Goal: Check status: Check status

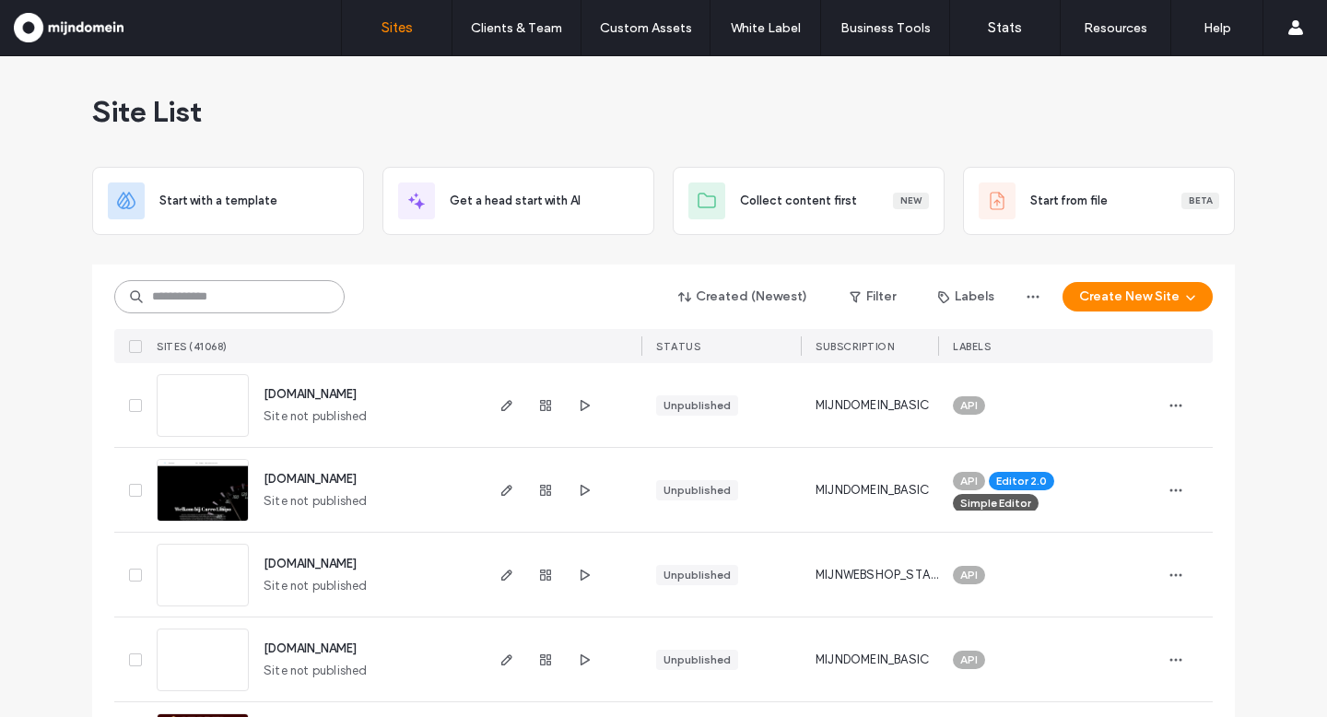
click at [168, 299] on input at bounding box center [229, 296] width 230 height 33
paste input "********"
type input "********"
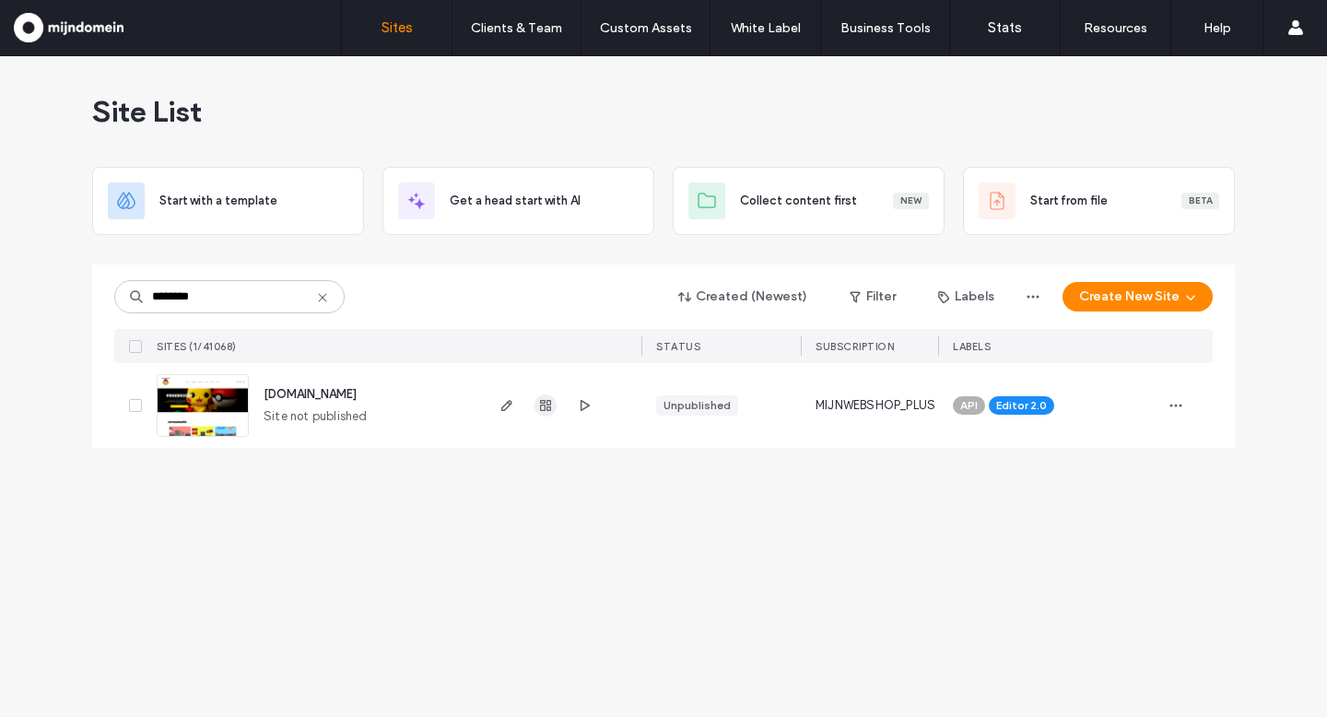
click at [548, 403] on icon "button" at bounding box center [545, 405] width 15 height 15
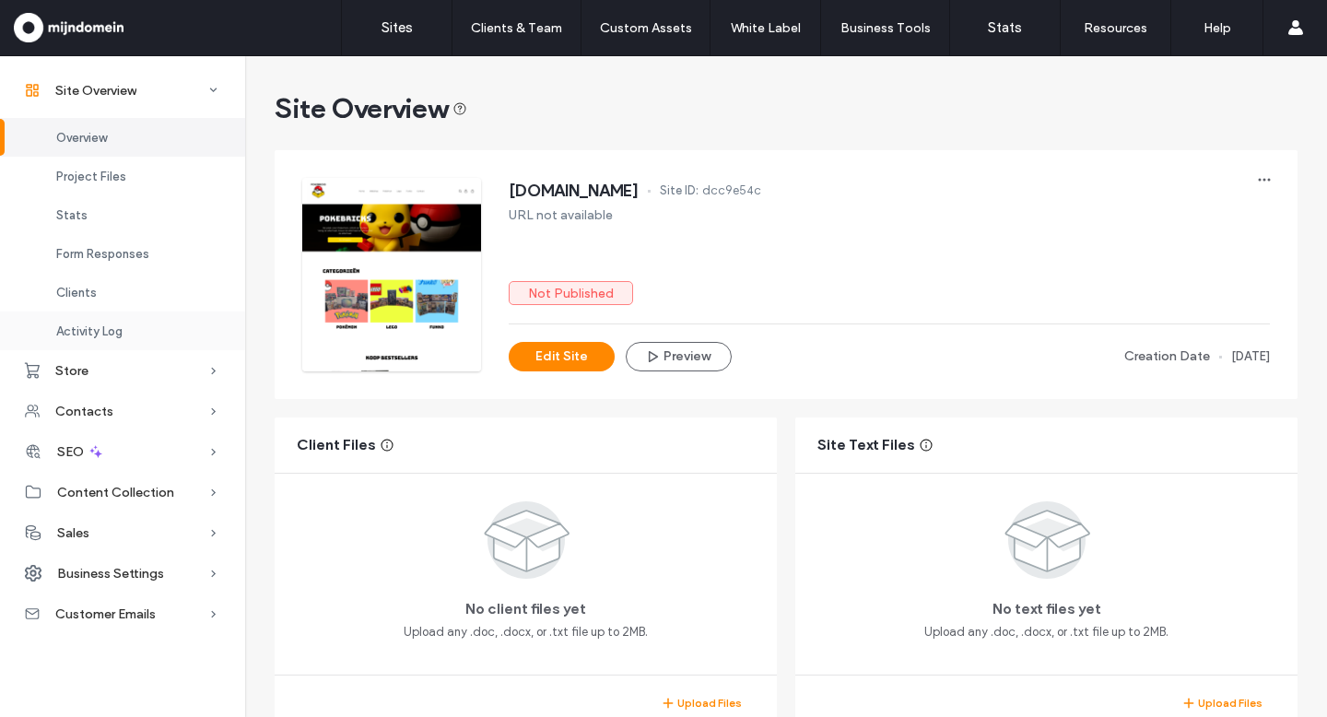
click at [102, 328] on span "Activity Log" at bounding box center [89, 331] width 66 height 14
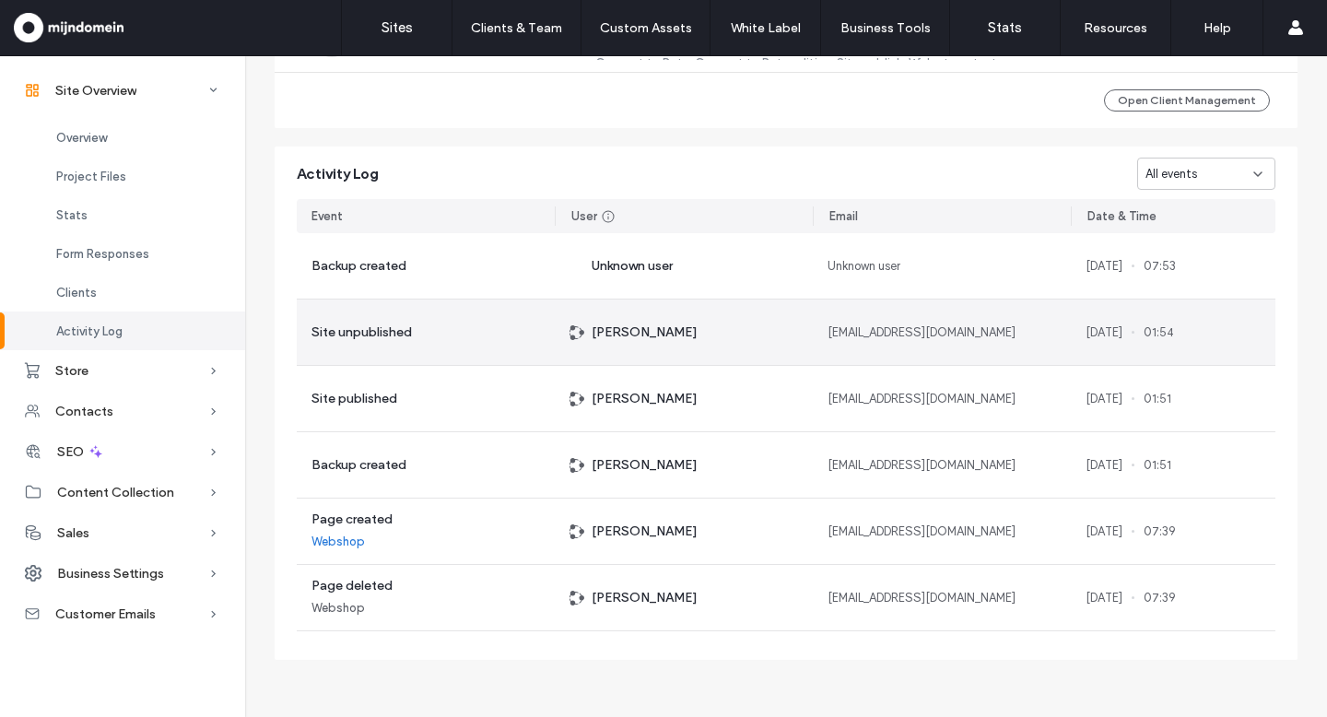
scroll to position [1639, 0]
drag, startPoint x: 1074, startPoint y: 335, endPoint x: 1157, endPoint y: 338, distance: 83.0
click at [1163, 338] on div "[DATE] 01:54" at bounding box center [1173, 332] width 205 height 65
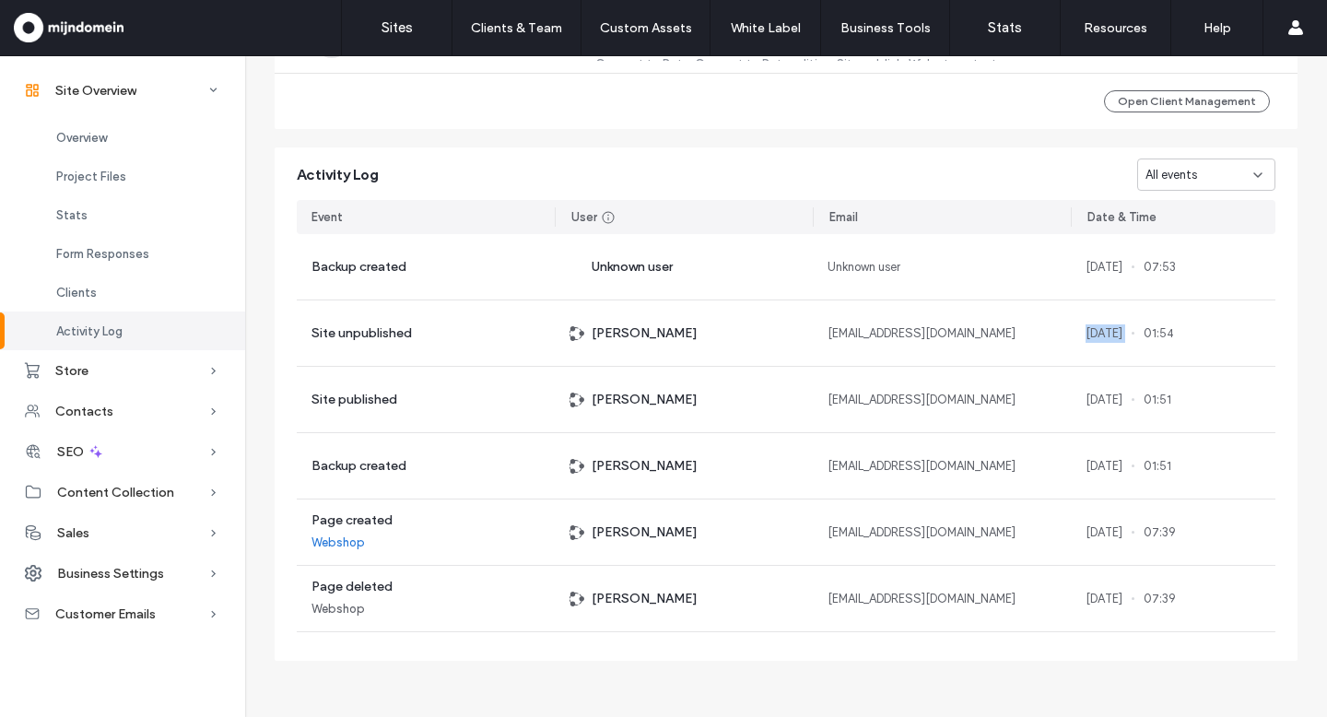
copy div "[DATE]"
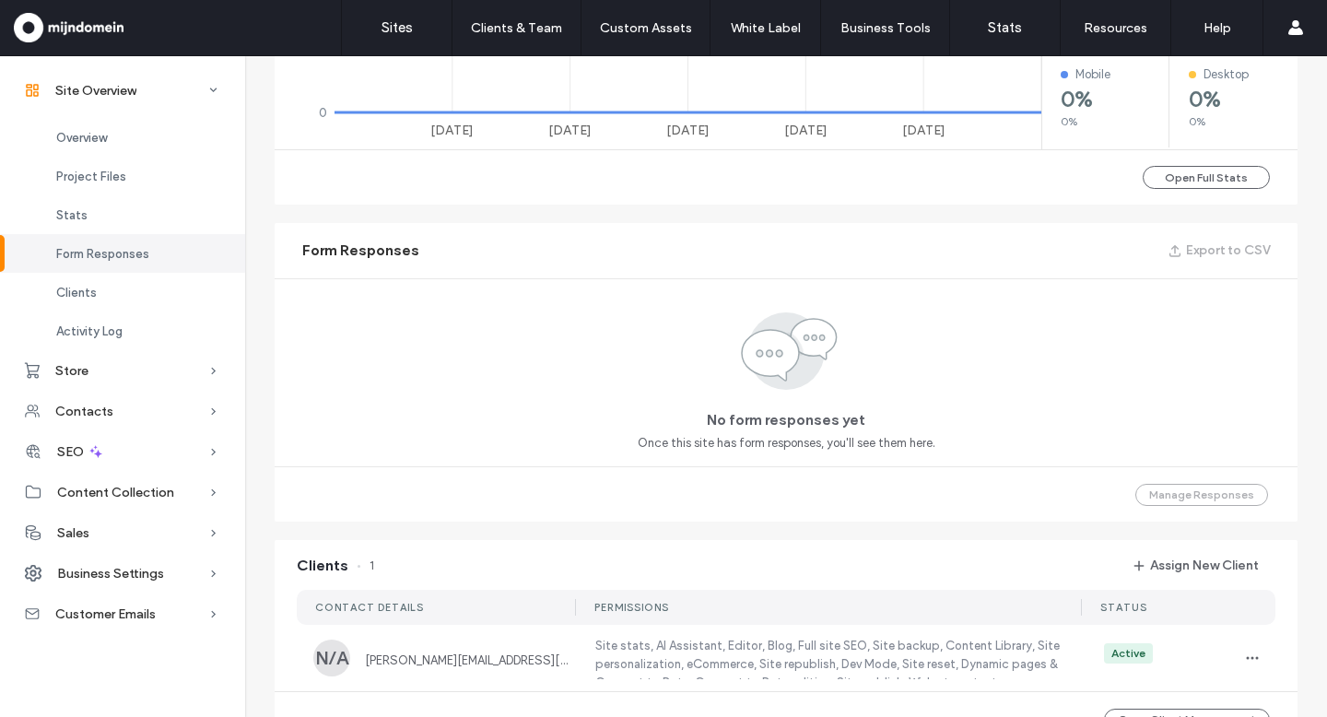
scroll to position [1023, 0]
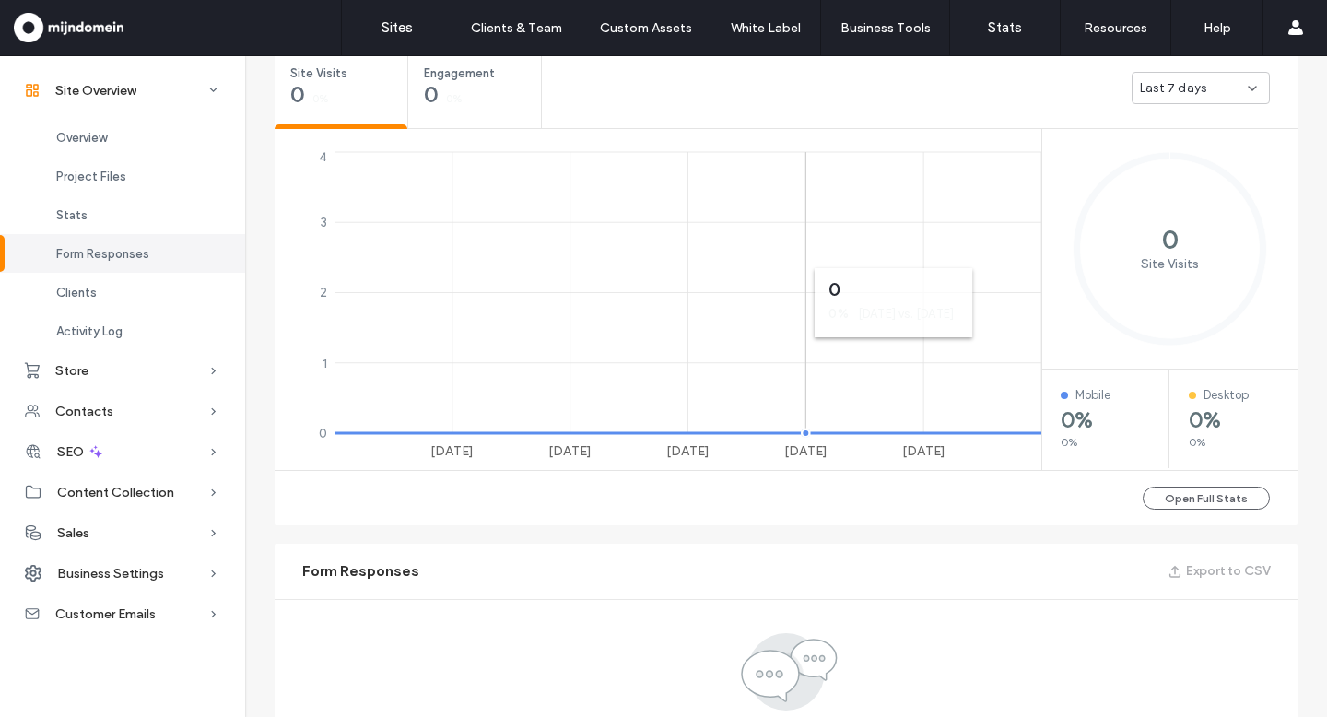
scroll to position [143, 0]
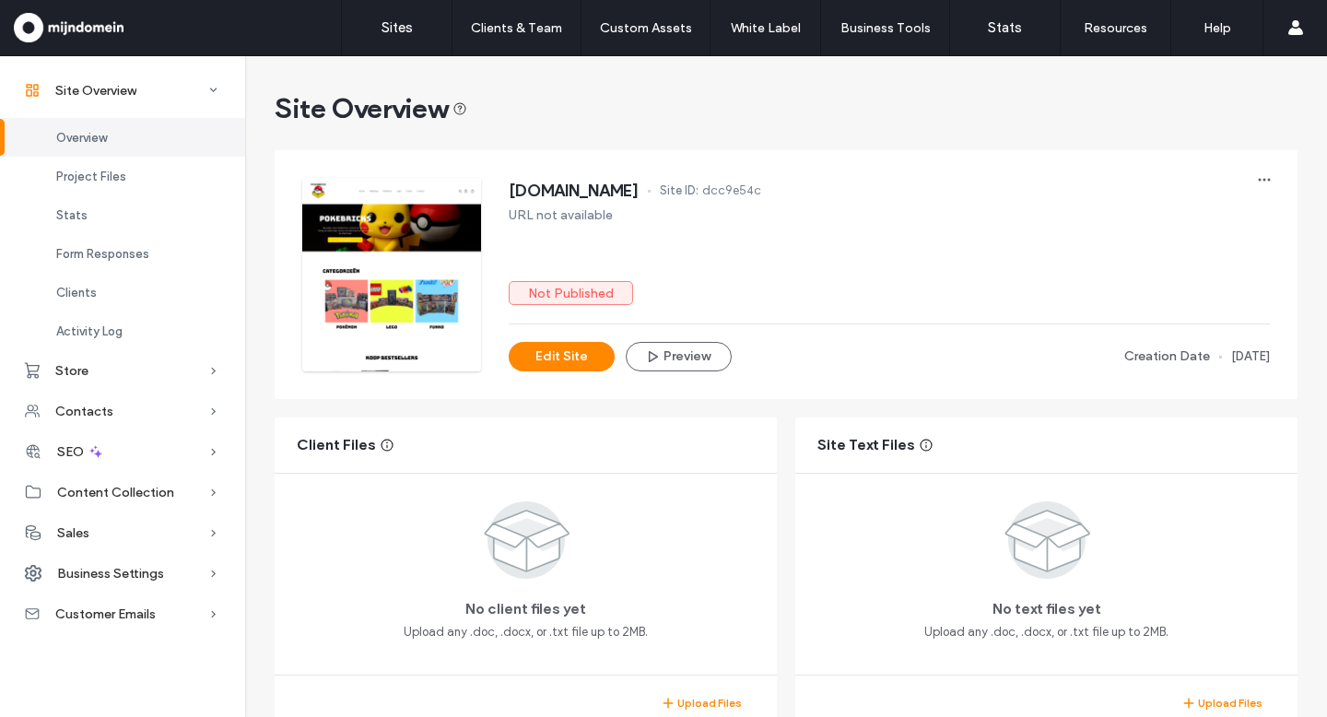
click at [583, 188] on span "[DOMAIN_NAME]" at bounding box center [574, 190] width 130 height 18
copy span "pokebricks"
